Goal: Navigation & Orientation: Find specific page/section

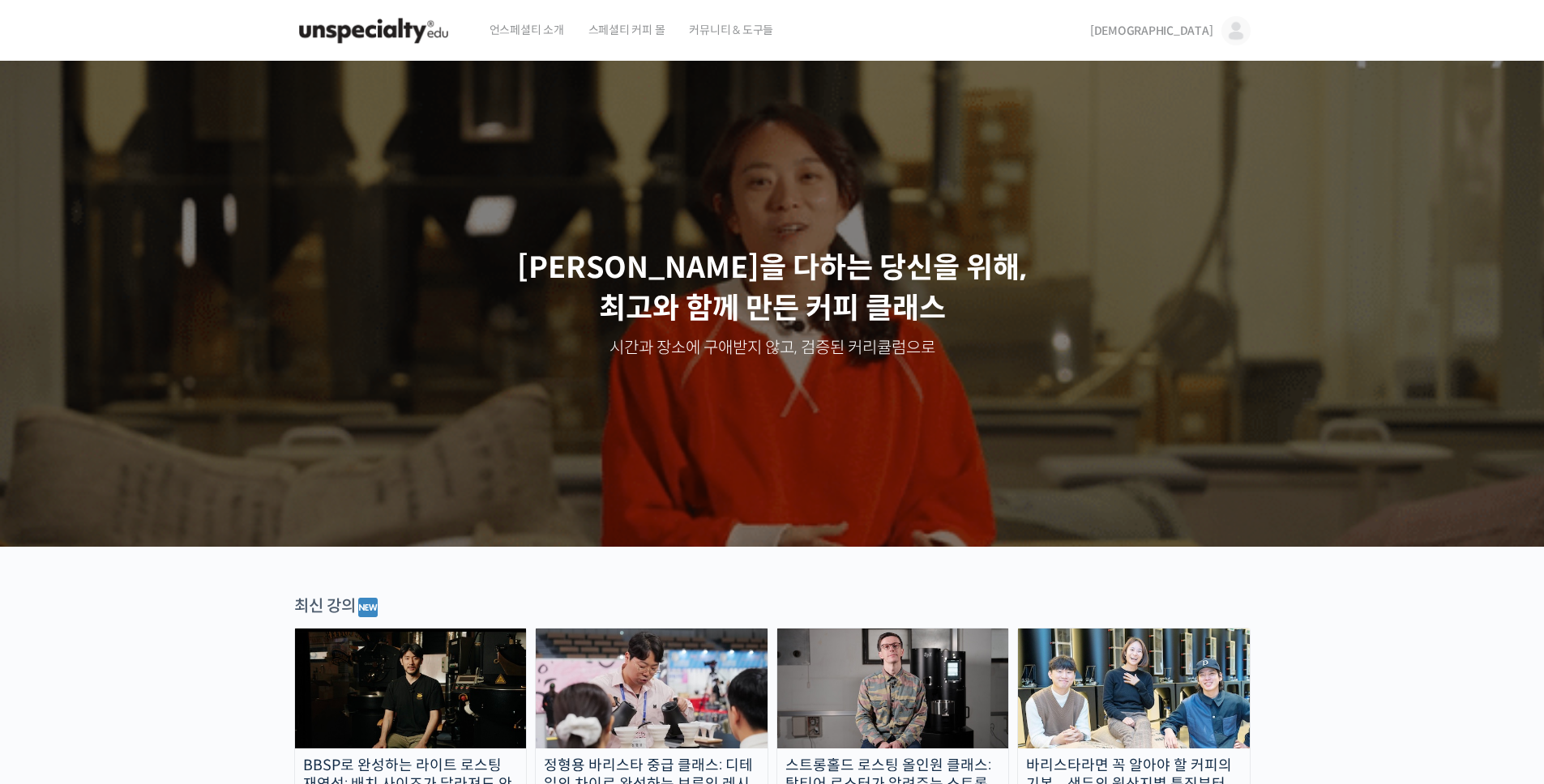
drag, startPoint x: 1175, startPoint y: 34, endPoint x: 1186, endPoint y: 30, distance: 11.7
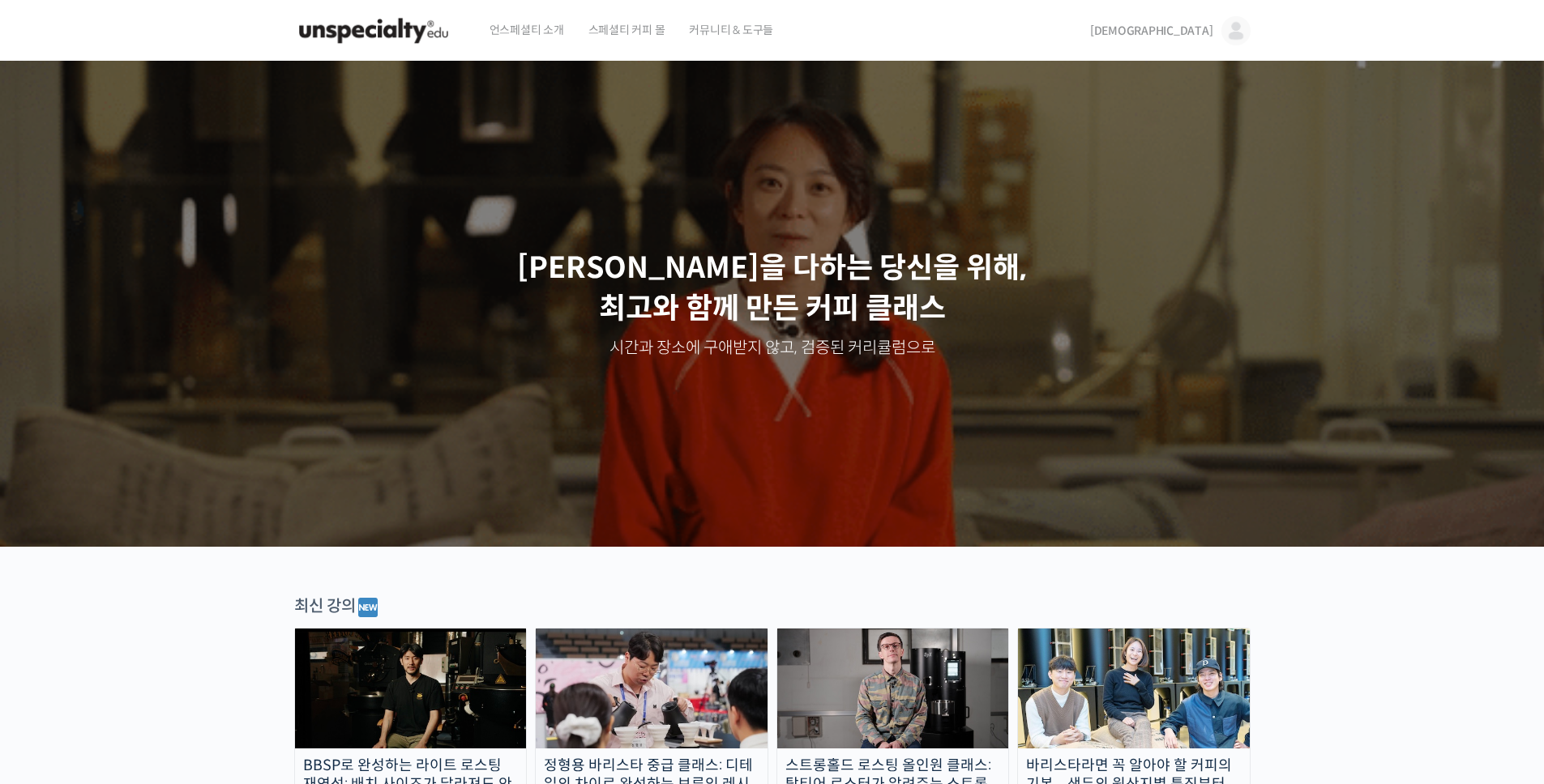
click at [1176, 32] on div "[DEMOGRAPHIC_DATA] 민경태 @moo0oo1645509064 내가 등록한 강의 나의 자격증 수강생 그룹 내가 참여한 게시글 내 계…" at bounding box center [1167, 30] width 167 height 62
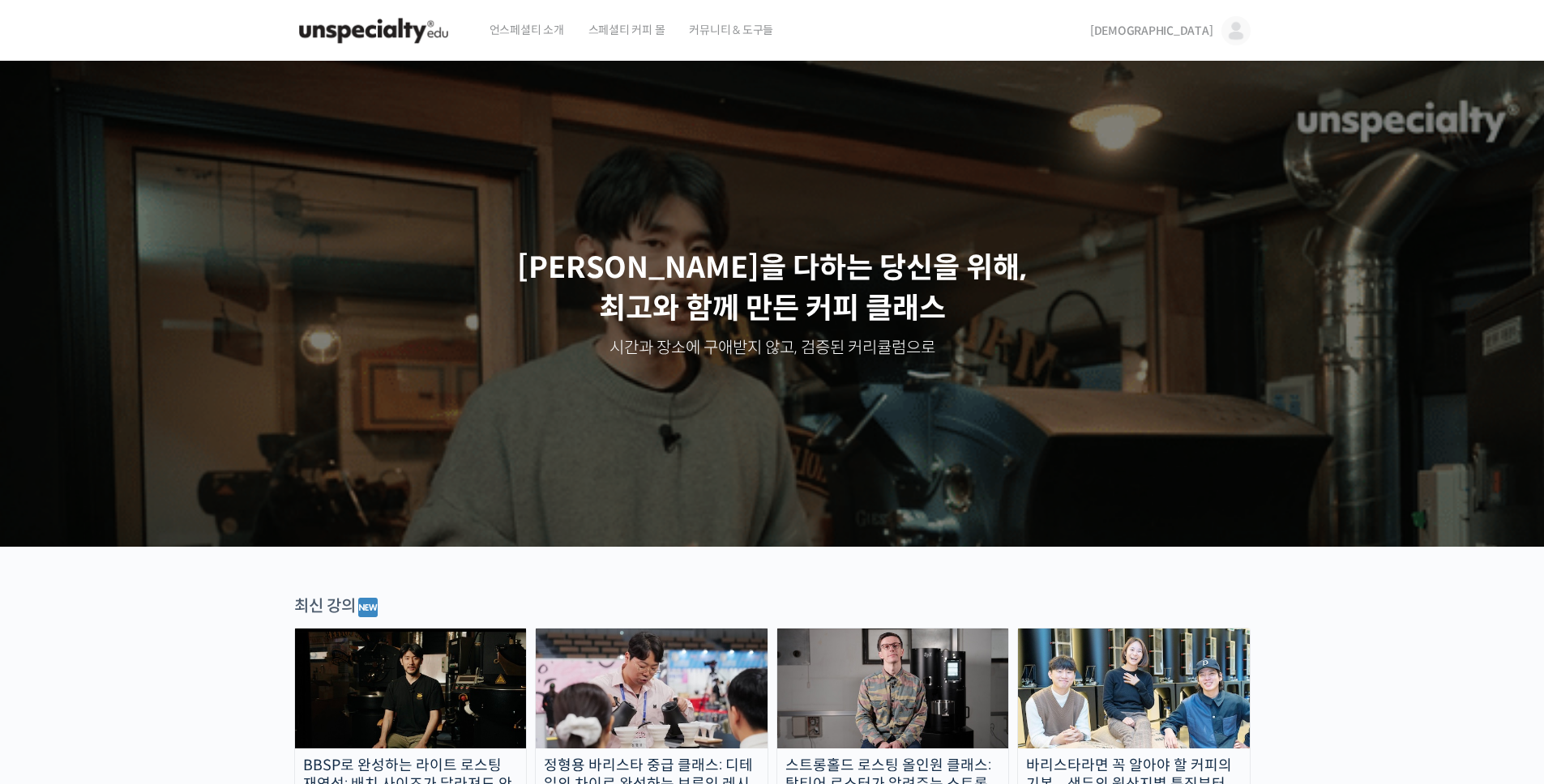
click at [1194, 29] on span "[DEMOGRAPHIC_DATA]" at bounding box center [1152, 30] width 124 height 15
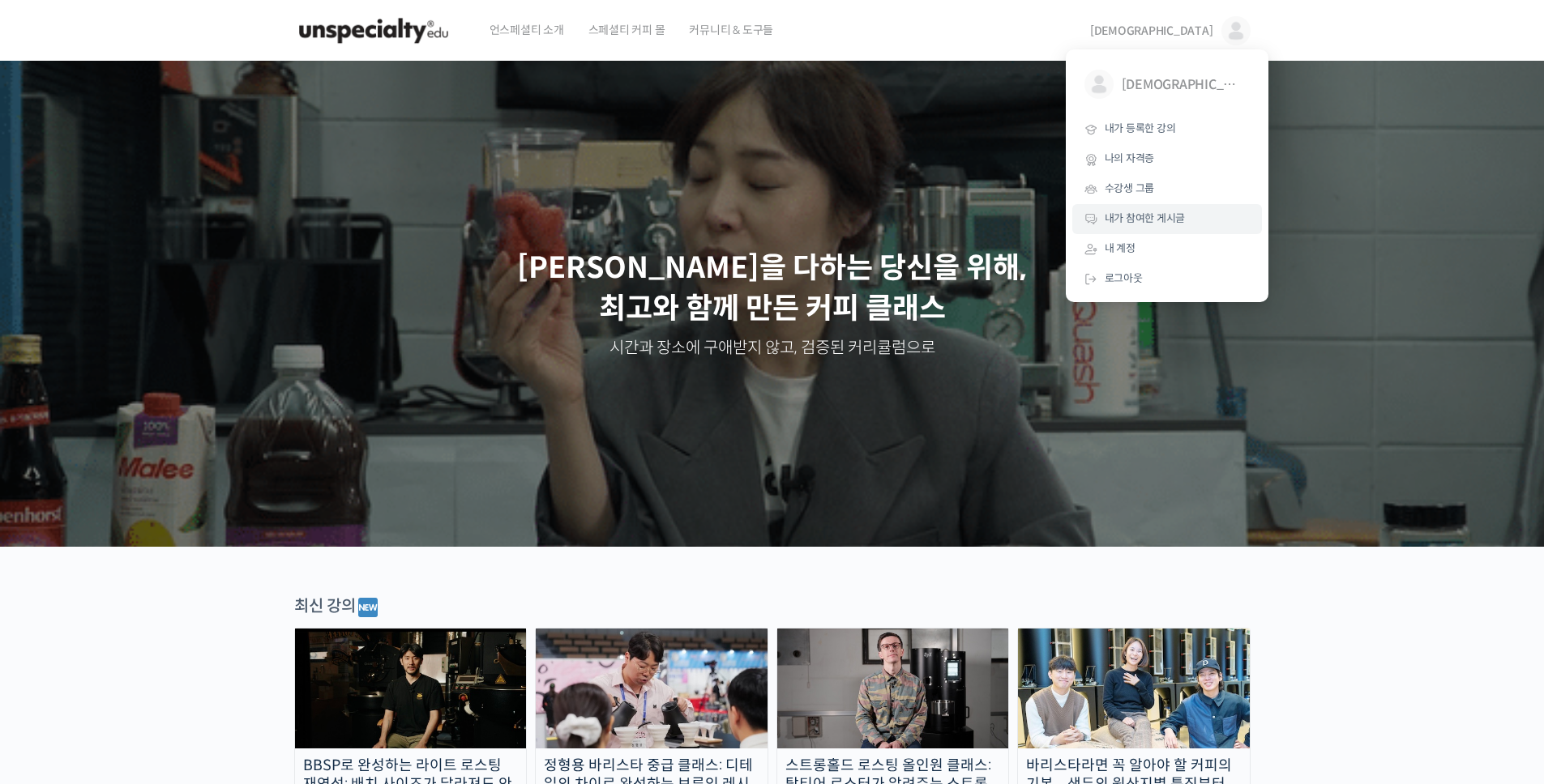
click at [1147, 221] on span "내가 참여한 게시글" at bounding box center [1145, 219] width 81 height 14
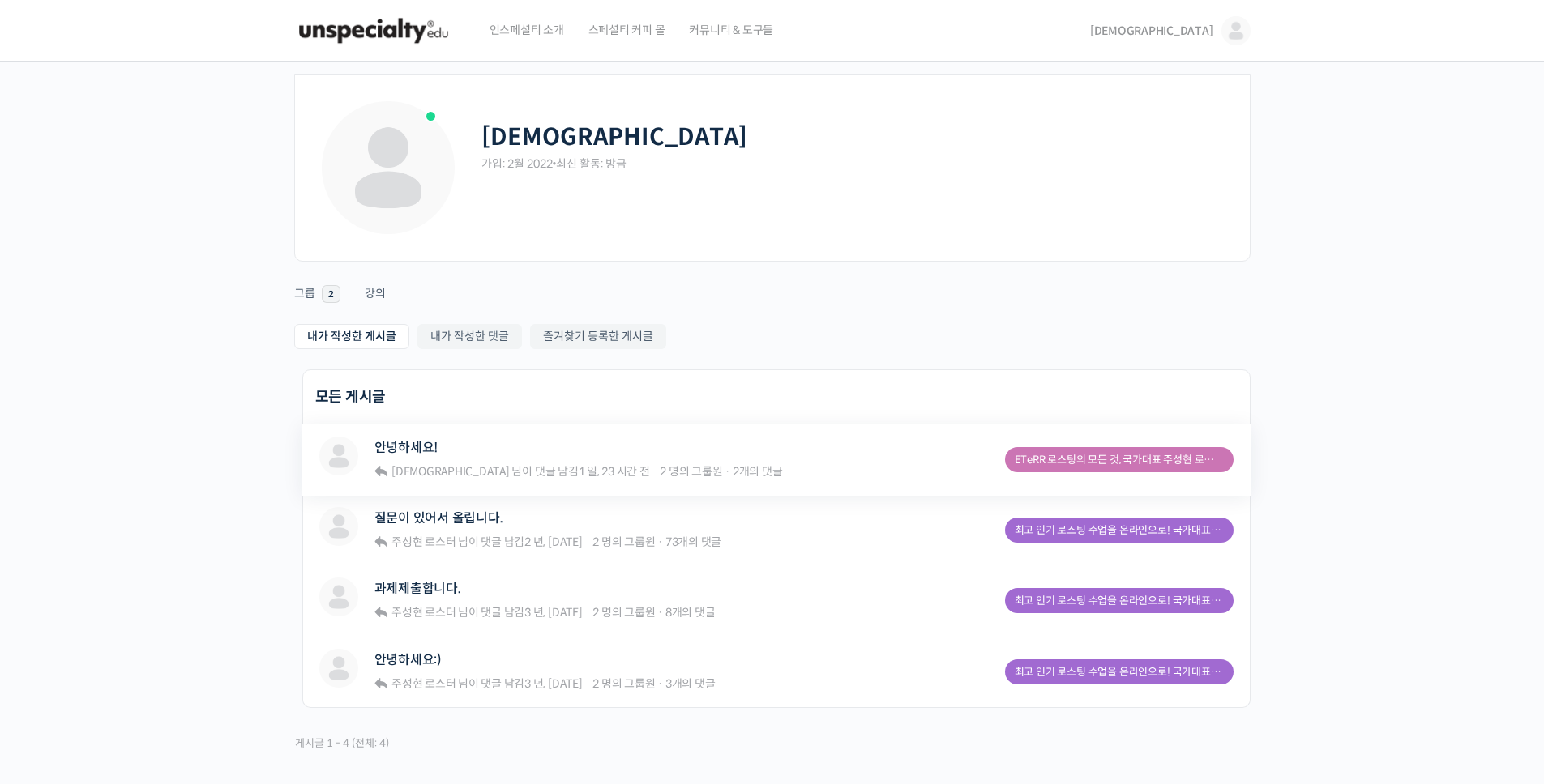
click at [531, 453] on div "안녕하세요!" at bounding box center [578, 448] width 409 height 22
click at [432, 450] on link "안녕하세요!" at bounding box center [406, 448] width 64 height 16
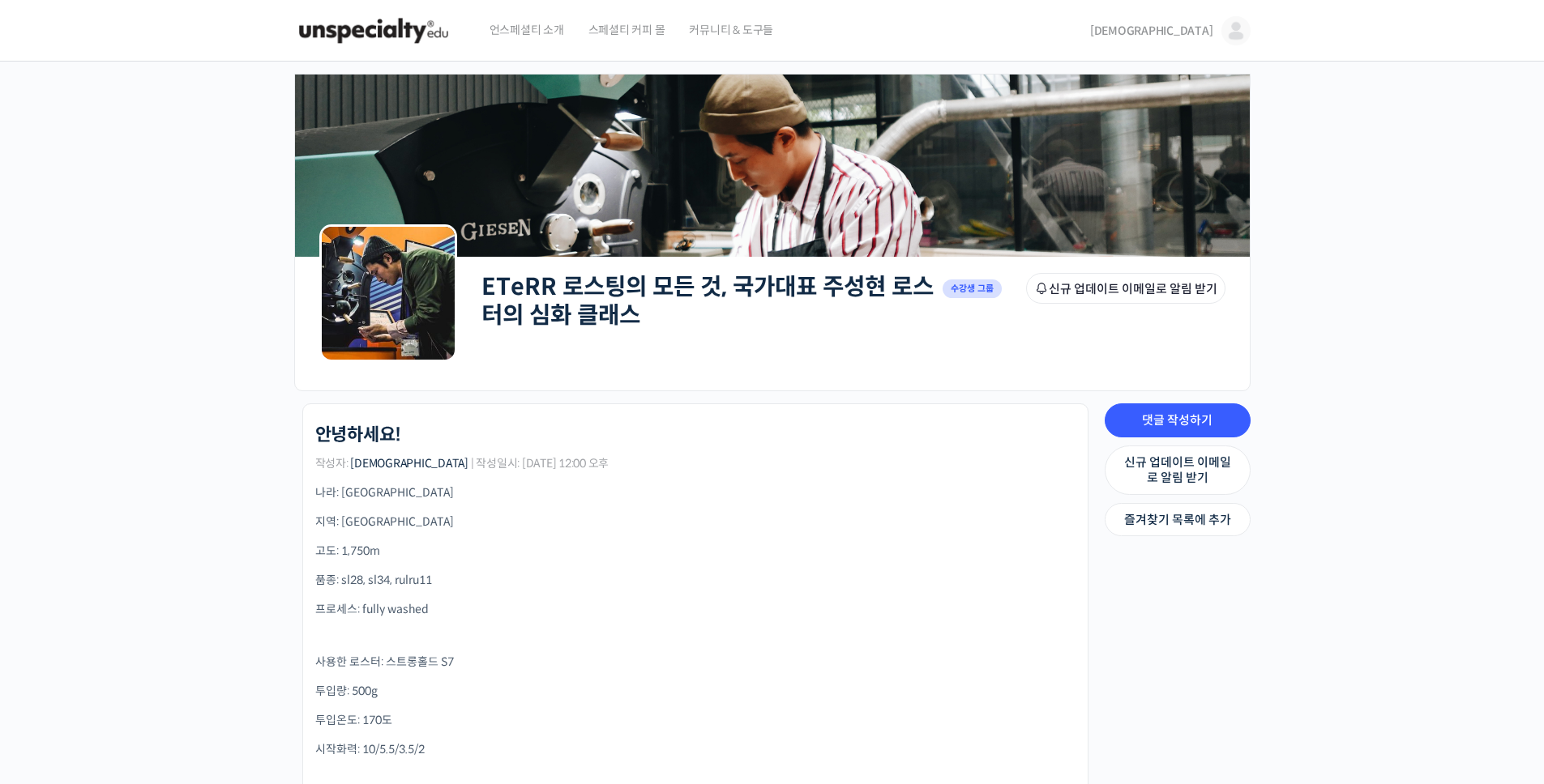
click at [612, 20] on span "스페셜티 커피 몰" at bounding box center [626, 29] width 77 height 62
